Goal: Entertainment & Leisure: Consume media (video, audio)

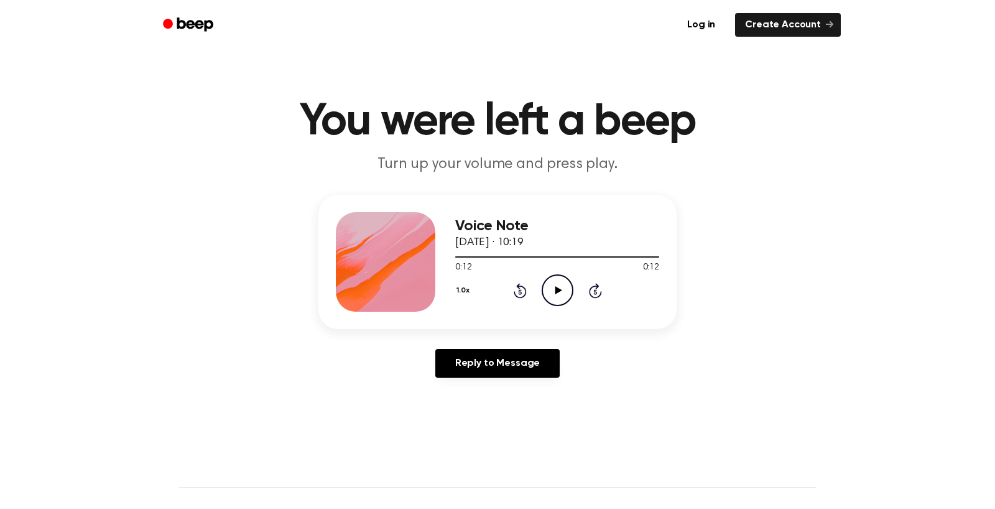
click at [573, 306] on icon "Play Audio" at bounding box center [558, 290] width 32 height 32
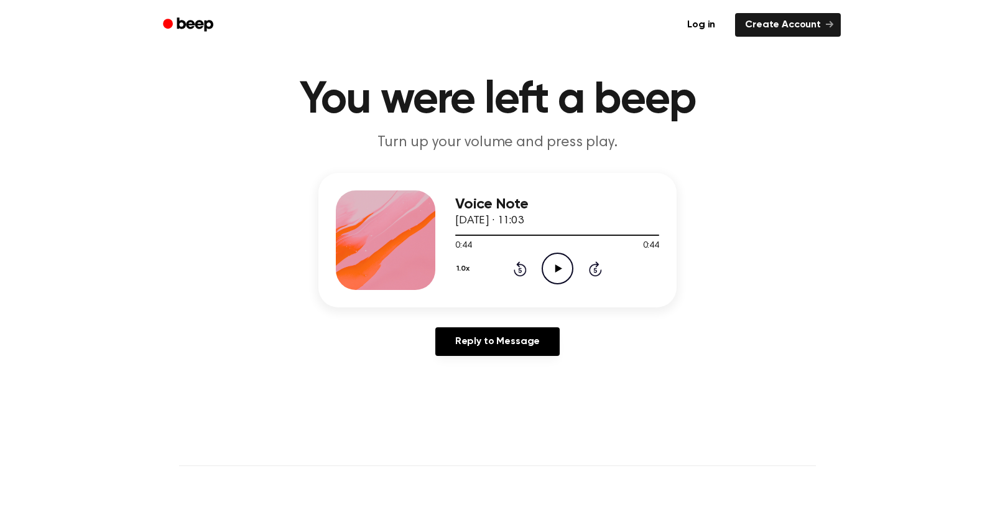
scroll to position [47, 0]
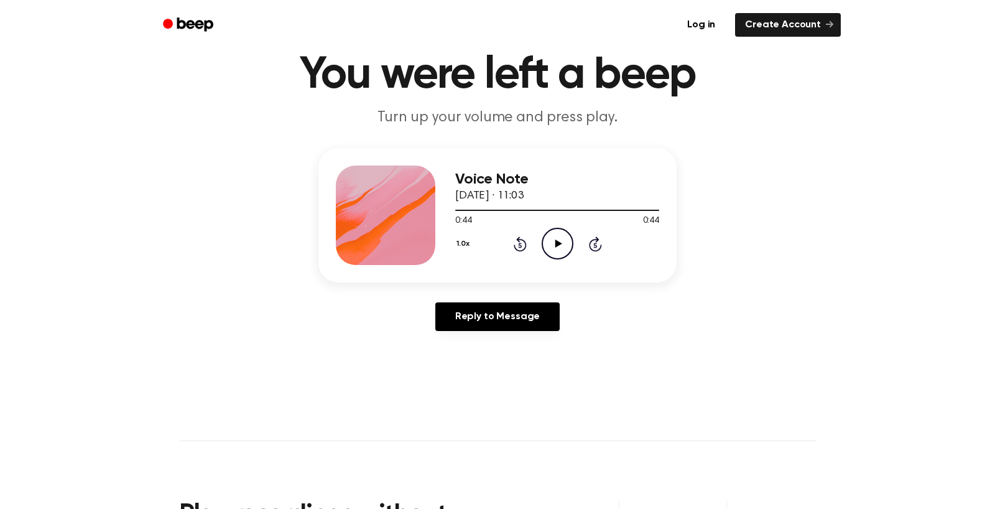
click at [573, 259] on circle at bounding box center [557, 243] width 30 height 30
click at [573, 259] on icon "Pause Audio" at bounding box center [558, 244] width 32 height 32
click at [455, 211] on div at bounding box center [504, 210] width 99 height 1
click at [573, 259] on icon "Play Audio" at bounding box center [558, 244] width 32 height 32
click at [573, 259] on icon "Pause Audio" at bounding box center [558, 244] width 32 height 32
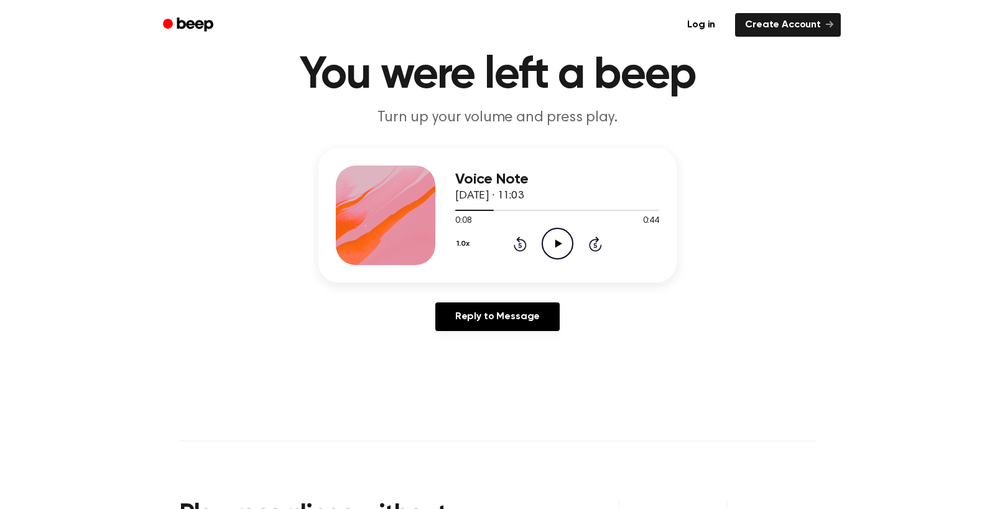
click at [573, 259] on icon "Play Audio" at bounding box center [558, 244] width 32 height 32
click at [573, 259] on icon "Pause Audio" at bounding box center [558, 244] width 32 height 32
click at [573, 259] on icon "Play Audio" at bounding box center [558, 244] width 32 height 32
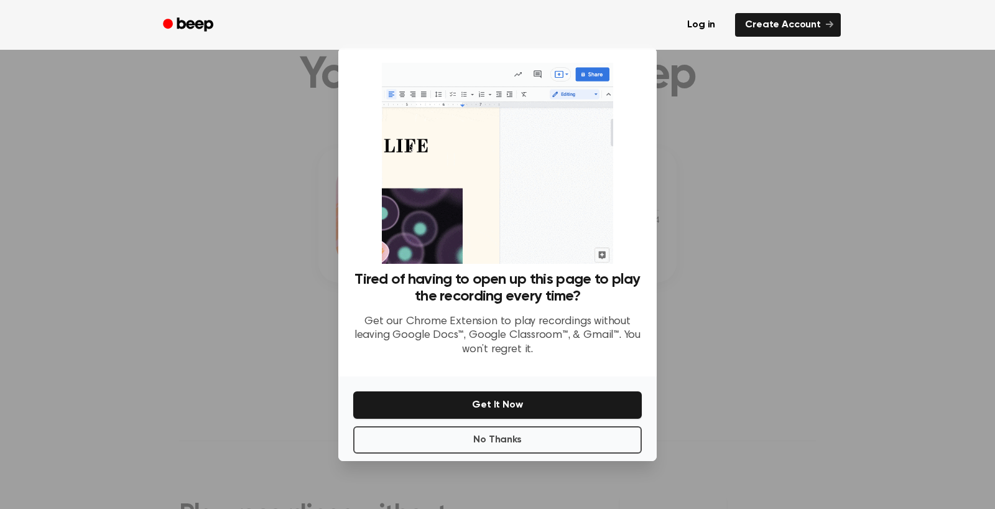
scroll to position [167, 0]
click at [551, 453] on button "No Thanks" at bounding box center [497, 439] width 289 height 27
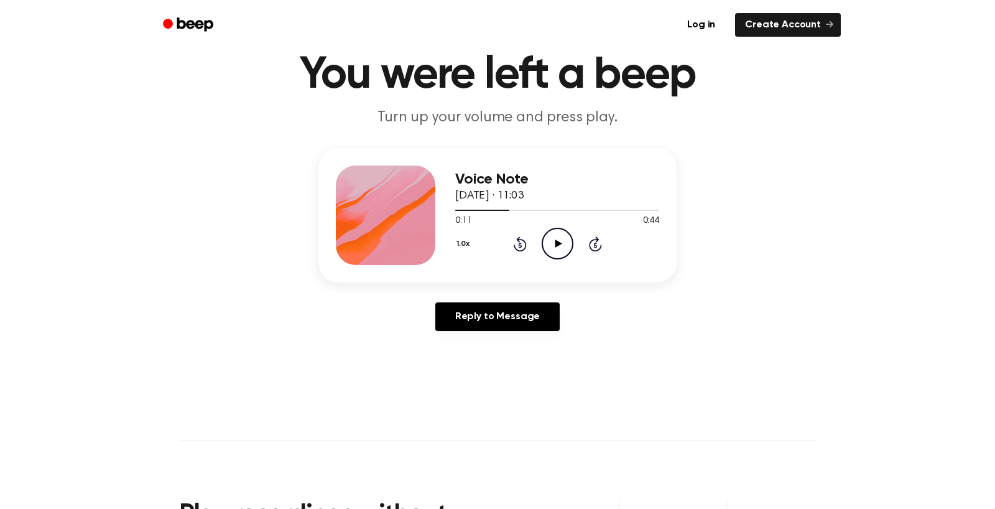
click at [573, 259] on icon "Play Audio" at bounding box center [558, 244] width 32 height 32
click at [573, 259] on icon "Pause Audio" at bounding box center [558, 244] width 32 height 32
click at [502, 215] on div at bounding box center [557, 210] width 204 height 10
click at [573, 259] on icon "Play Audio" at bounding box center [558, 244] width 32 height 32
click at [573, 259] on icon "Pause Audio" at bounding box center [558, 244] width 32 height 32
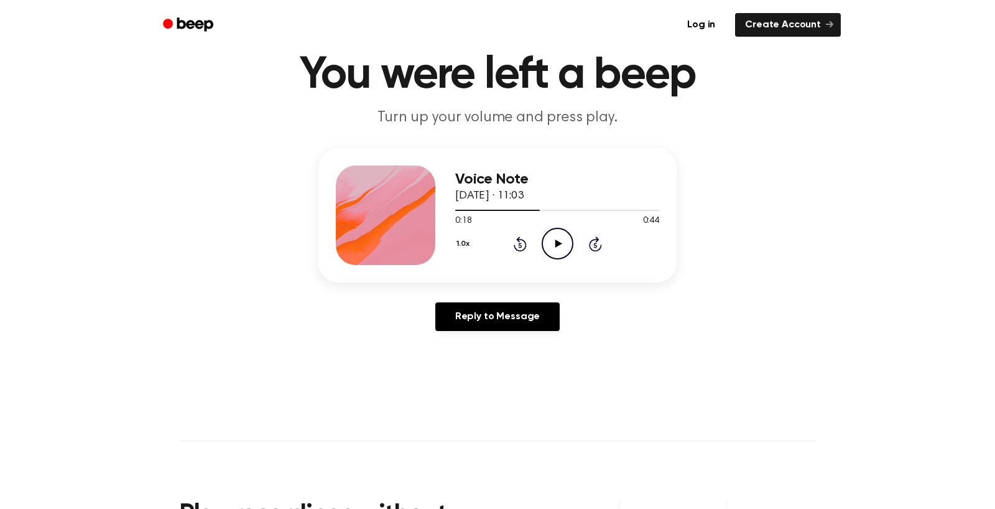
click at [573, 259] on icon "Play Audio" at bounding box center [558, 244] width 32 height 32
click at [573, 259] on icon "Pause Audio" at bounding box center [558, 244] width 32 height 32
click at [573, 259] on icon "Play Audio" at bounding box center [558, 244] width 32 height 32
click at [573, 259] on icon "Pause Audio" at bounding box center [558, 244] width 32 height 32
click at [573, 259] on icon "Play Audio" at bounding box center [558, 244] width 32 height 32
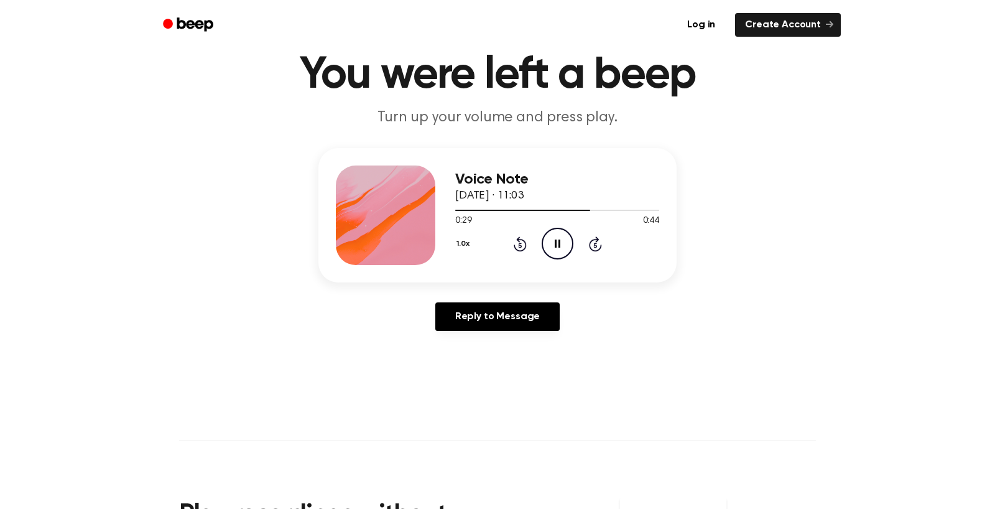
click at [573, 259] on icon "Pause Audio" at bounding box center [558, 244] width 32 height 32
click at [613, 215] on div at bounding box center [557, 210] width 204 height 10
click at [573, 259] on icon "Play Audio" at bounding box center [558, 244] width 32 height 32
click at [573, 259] on icon "Pause Audio" at bounding box center [558, 244] width 32 height 32
click at [550, 211] on div at bounding box center [523, 210] width 137 height 1
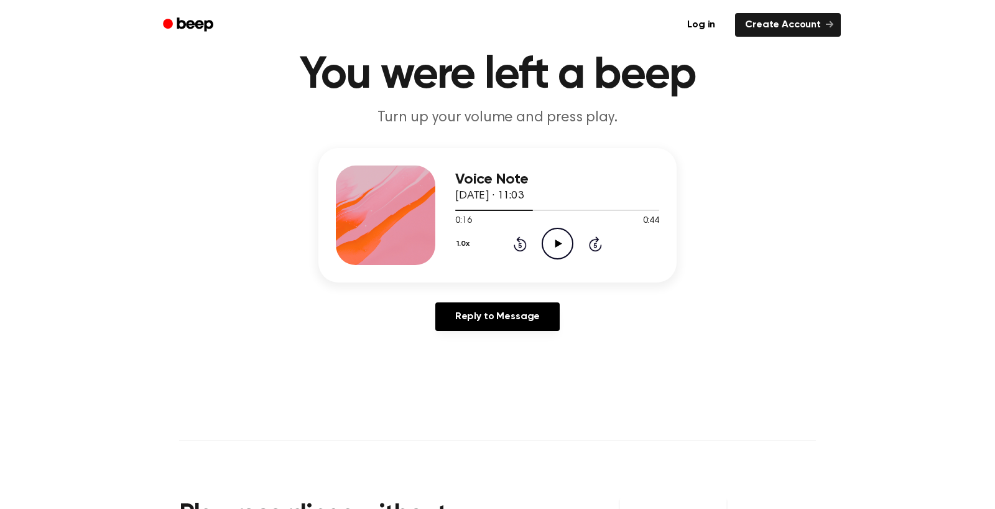
click at [573, 259] on icon "Play Audio" at bounding box center [558, 244] width 32 height 32
click at [573, 259] on icon "Pause Audio" at bounding box center [558, 244] width 32 height 32
click at [573, 259] on icon "Play Audio" at bounding box center [558, 244] width 32 height 32
click at [573, 259] on icon "Pause Audio" at bounding box center [558, 244] width 32 height 32
click at [567, 215] on div at bounding box center [557, 210] width 204 height 10
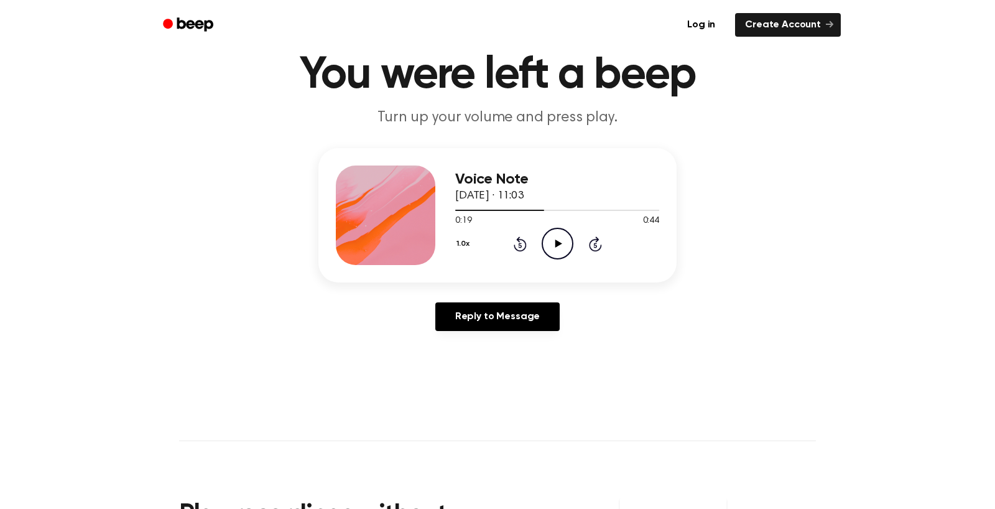
click at [562, 248] on icon at bounding box center [558, 243] width 7 height 8
click at [573, 259] on icon "Play Audio" at bounding box center [558, 244] width 32 height 32
click at [573, 259] on icon "Pause Audio" at bounding box center [558, 244] width 32 height 32
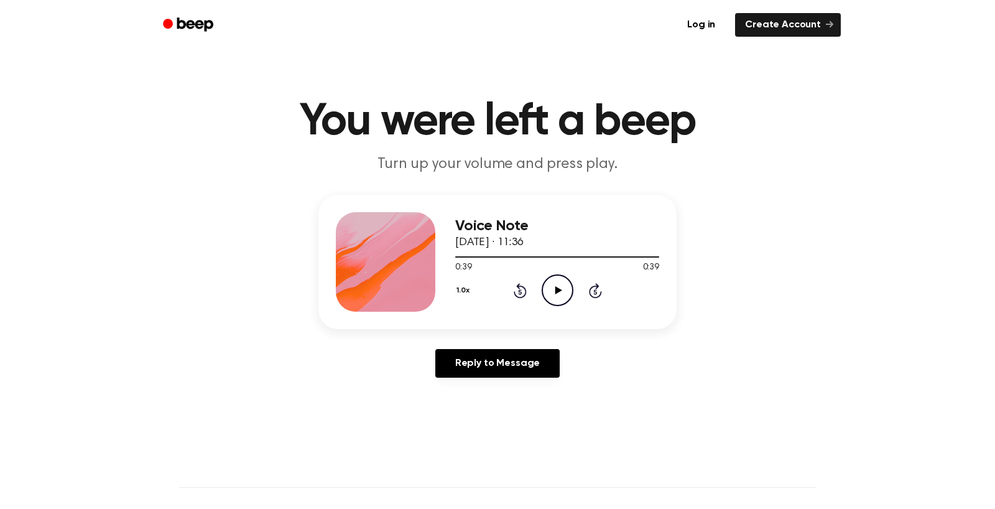
click at [573, 306] on icon "Play Audio" at bounding box center [558, 290] width 32 height 32
click at [573, 306] on icon "Pause Audio" at bounding box center [558, 290] width 32 height 32
drag, startPoint x: 440, startPoint y: 394, endPoint x: 419, endPoint y: 394, distance: 21.8
click at [419, 329] on div "Voice Note 28 December 2022 · 11:36 0:26 0:39 Your browser does not support the…" at bounding box center [497, 262] width 358 height 134
click at [455, 257] on div at bounding box center [524, 256] width 138 height 1
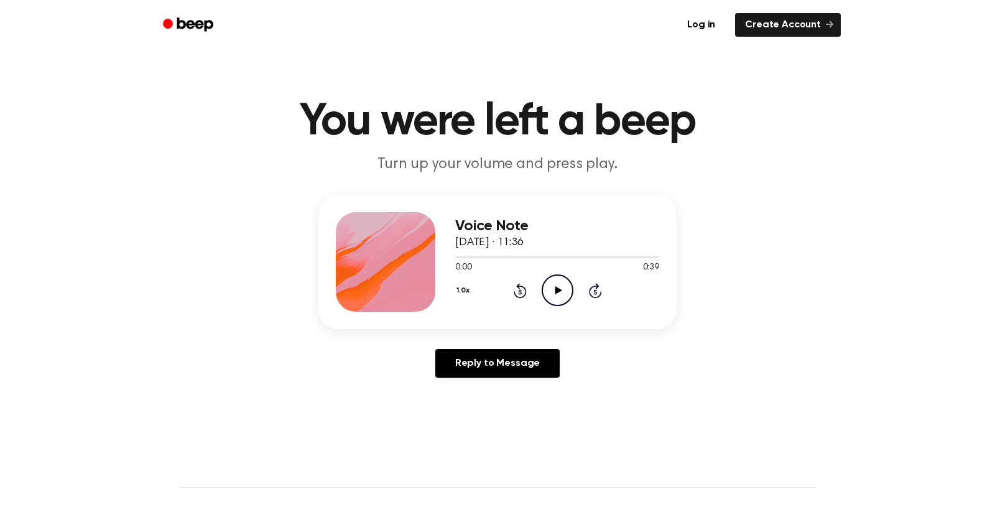
click at [573, 306] on icon "Play Audio" at bounding box center [558, 290] width 32 height 32
click at [573, 306] on icon "Pause Audio" at bounding box center [558, 290] width 32 height 32
click at [573, 306] on icon "Play Audio" at bounding box center [558, 290] width 32 height 32
click at [573, 306] on icon "Pause Audio" at bounding box center [558, 290] width 32 height 32
click at [573, 306] on icon "Play Audio" at bounding box center [558, 290] width 32 height 32
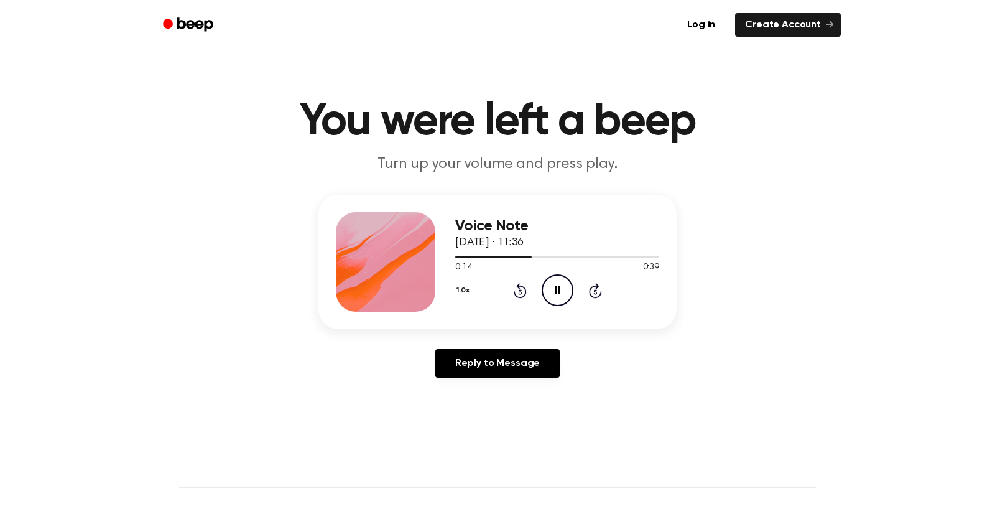
click at [573, 306] on icon "Pause Audio" at bounding box center [558, 290] width 32 height 32
click at [573, 306] on icon "Play Audio" at bounding box center [558, 290] width 32 height 32
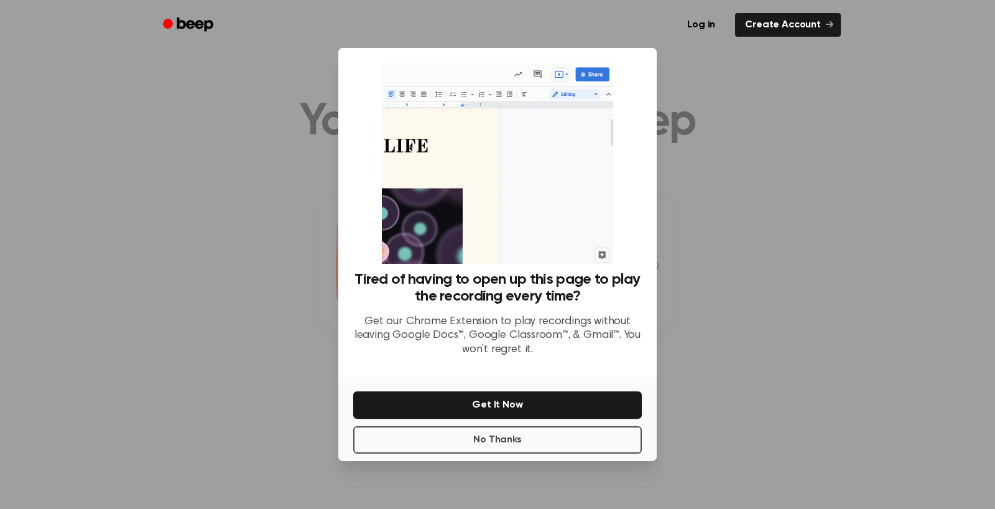
scroll to position [167, 0]
click at [565, 447] on button "No Thanks" at bounding box center [497, 439] width 289 height 27
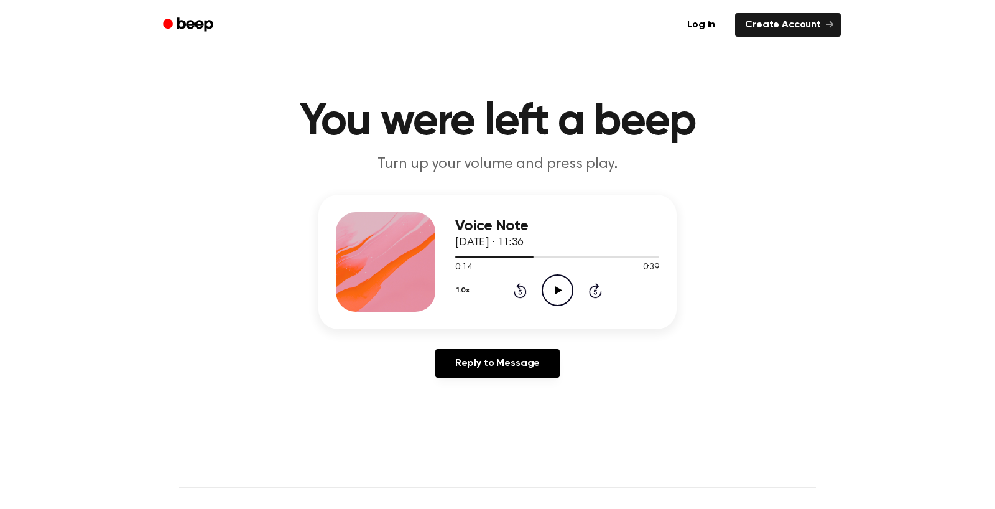
click at [573, 306] on icon "Play Audio" at bounding box center [558, 290] width 32 height 32
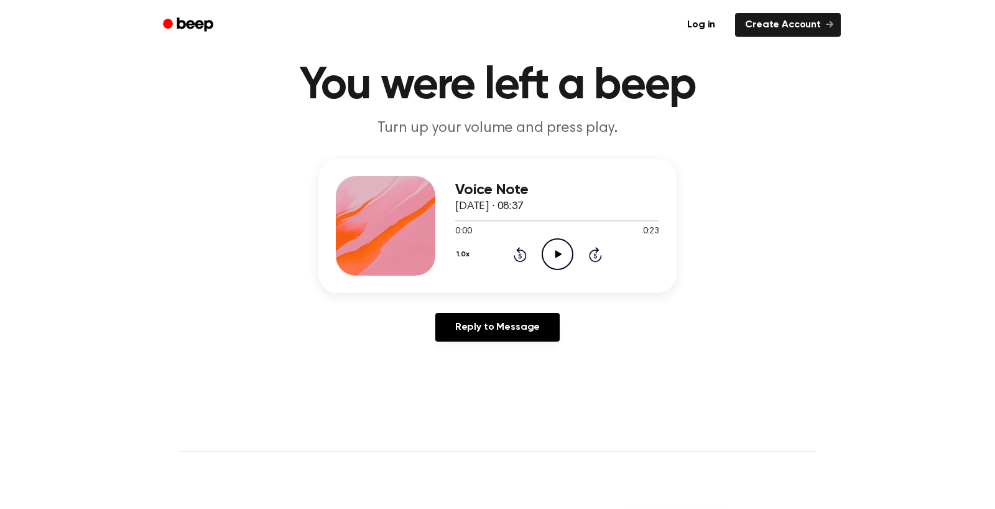
click at [573, 270] on icon "Play Audio" at bounding box center [558, 254] width 32 height 32
